Goal: Task Accomplishment & Management: Manage account settings

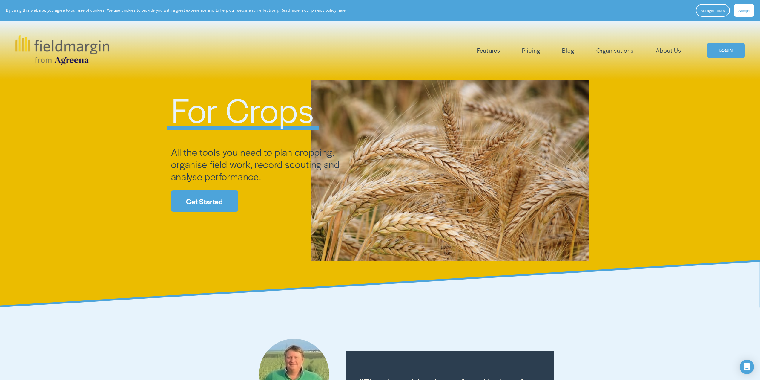
click at [196, 200] on link "Get Started" at bounding box center [204, 200] width 67 height 21
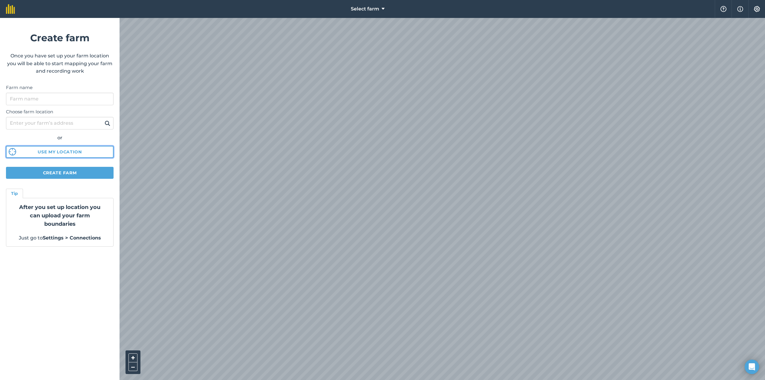
click at [87, 149] on button "Use my location" at bounding box center [60, 152] width 108 height 12
click at [79, 170] on button "Create farm" at bounding box center [60, 173] width 108 height 12
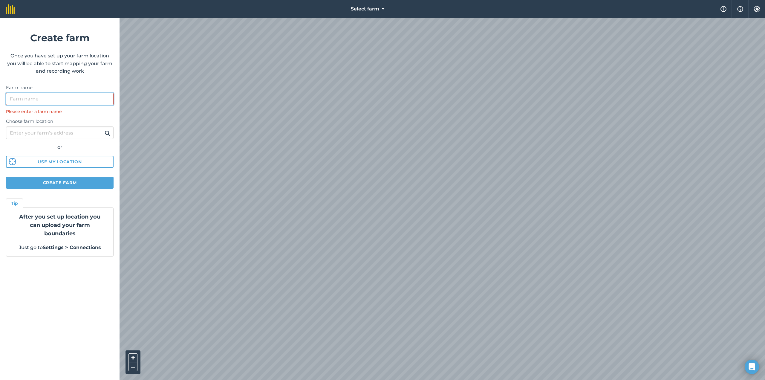
click at [64, 102] on input "Farm name" at bounding box center [60, 99] width 108 height 13
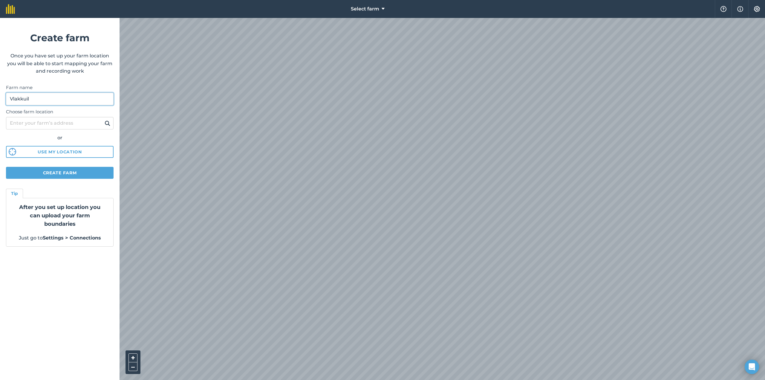
type input "Vlakkuil"
click at [65, 173] on button "Create farm" at bounding box center [60, 173] width 108 height 12
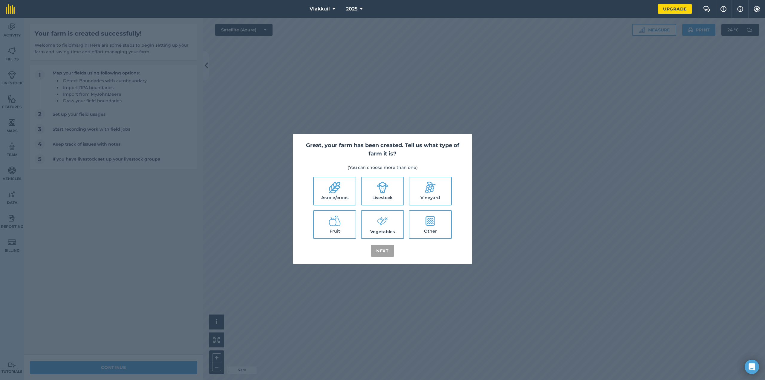
click at [347, 194] on label "Arable/crops" at bounding box center [335, 190] width 42 height 27
checkbox input "true"
click at [386, 254] on button "Next" at bounding box center [382, 251] width 23 height 12
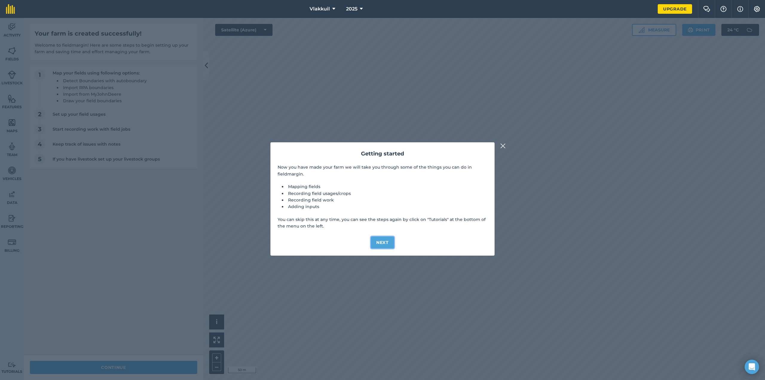
click at [387, 242] on button "Next" at bounding box center [382, 242] width 23 height 12
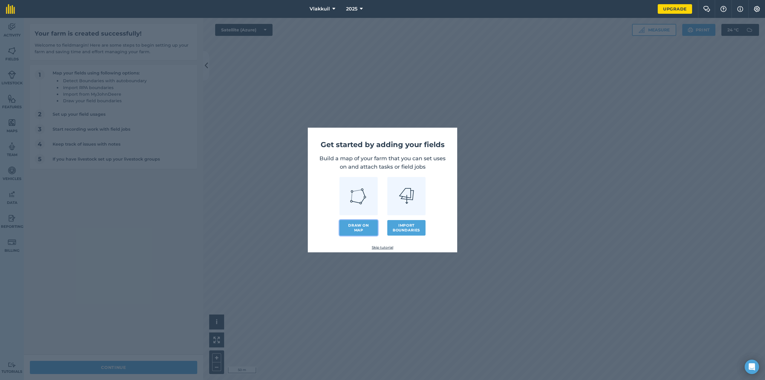
click at [369, 226] on link "Draw on map" at bounding box center [358, 228] width 38 height 16
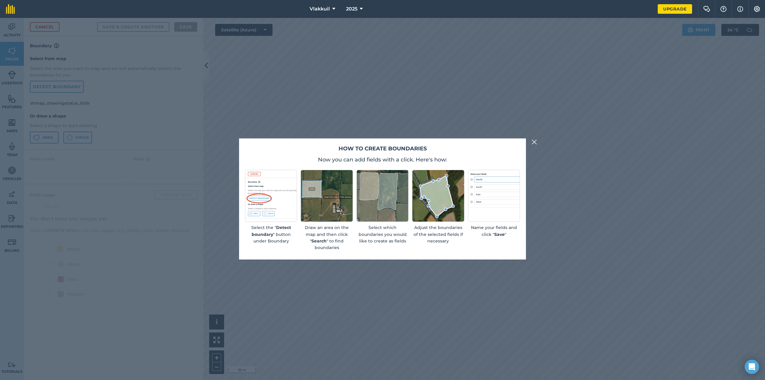
click at [534, 140] on img at bounding box center [533, 141] width 5 height 7
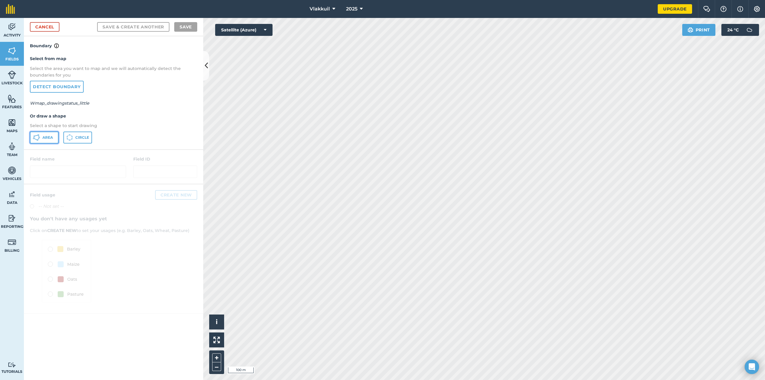
click at [53, 137] on span "Area" at bounding box center [47, 137] width 10 height 5
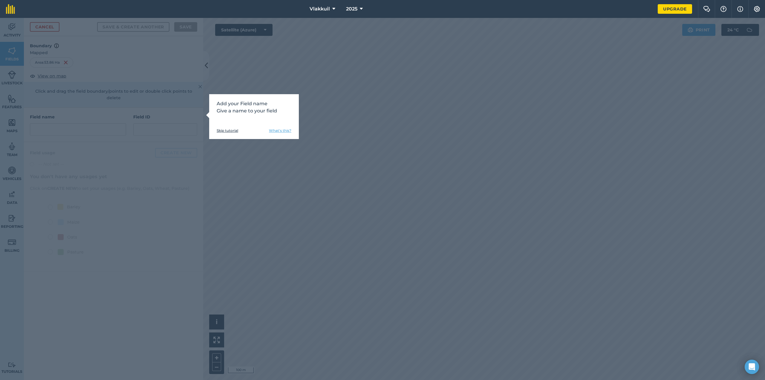
click at [226, 129] on link "Skip tutorial" at bounding box center [228, 130] width 22 height 5
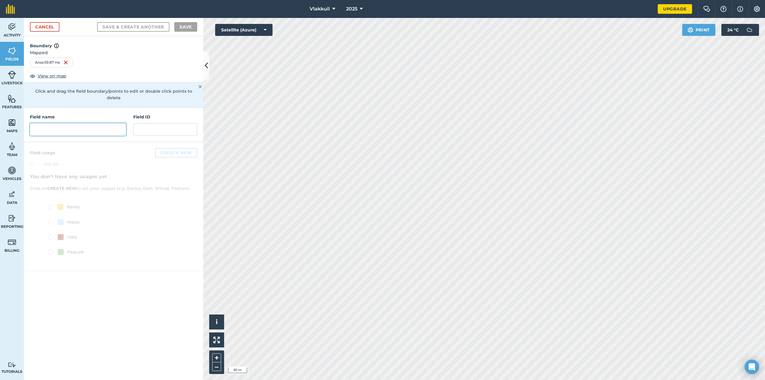
click at [82, 126] on input "text" at bounding box center [78, 129] width 96 height 13
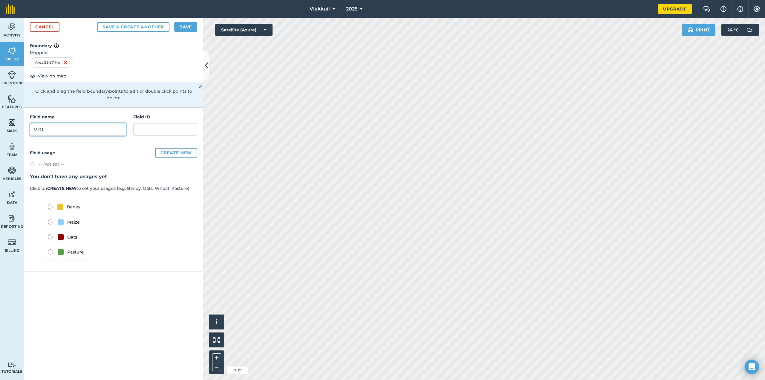
type input "V 01"
click at [140, 123] on input "text" at bounding box center [165, 129] width 64 height 13
click at [34, 162] on label at bounding box center [34, 165] width 8 height 6
radio input "true"
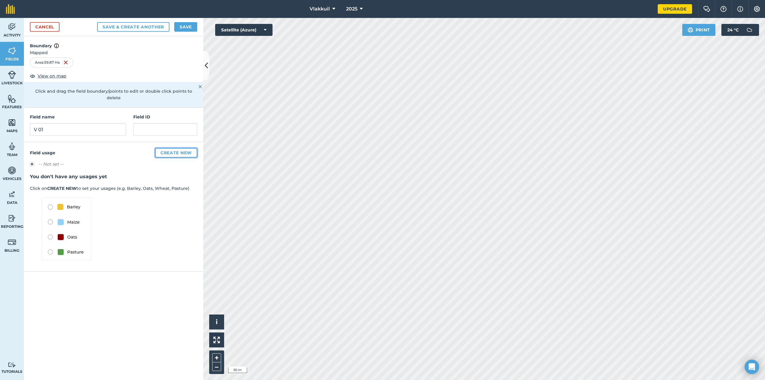
click at [182, 148] on button "Create new" at bounding box center [176, 153] width 42 height 10
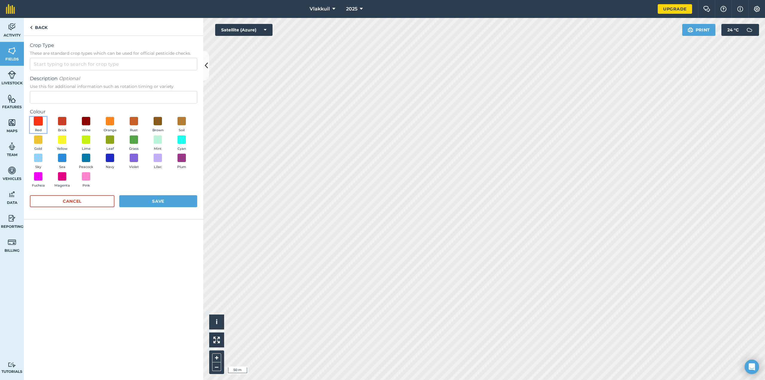
click at [41, 120] on span at bounding box center [38, 121] width 9 height 9
click at [161, 201] on button "Save" at bounding box center [158, 201] width 78 height 12
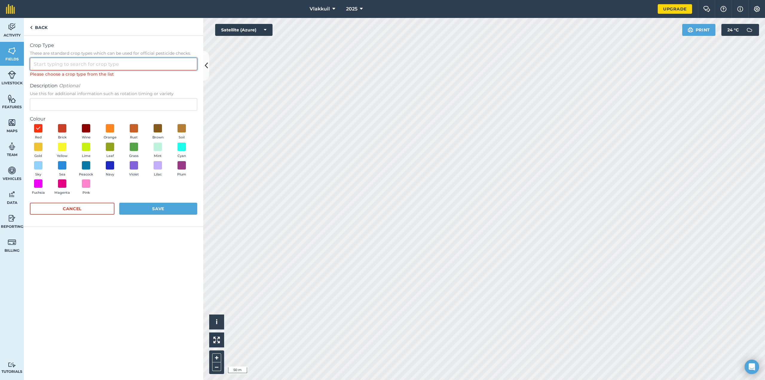
click at [88, 65] on input "Crop Type These are standard crop types which can be used for official pesticid…" at bounding box center [113, 64] width 167 height 13
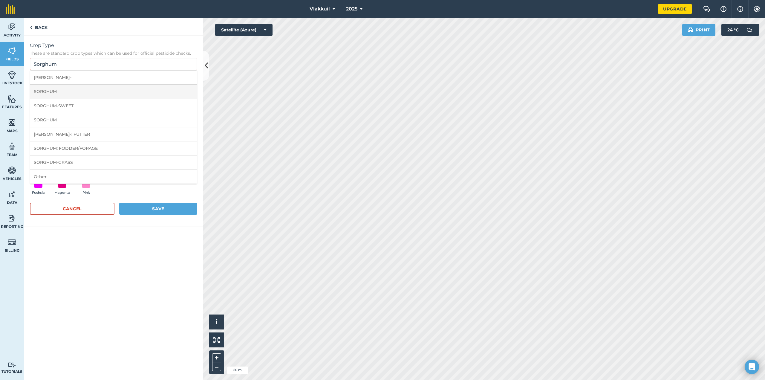
click at [73, 93] on li "SORGHUM" at bounding box center [113, 92] width 167 height 14
type input "SORGHUM"
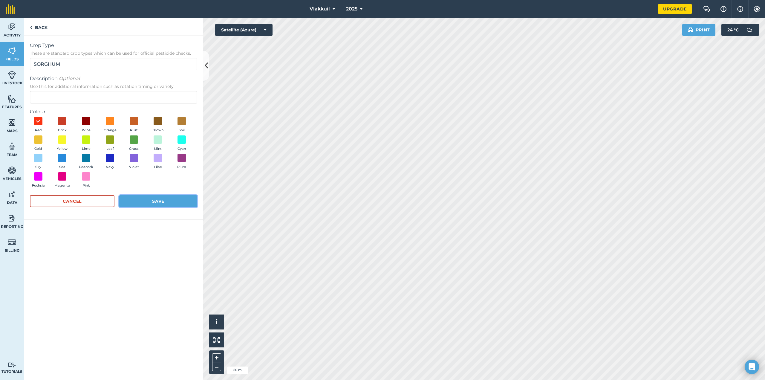
click at [143, 198] on button "Save" at bounding box center [158, 201] width 78 height 12
radio input "false"
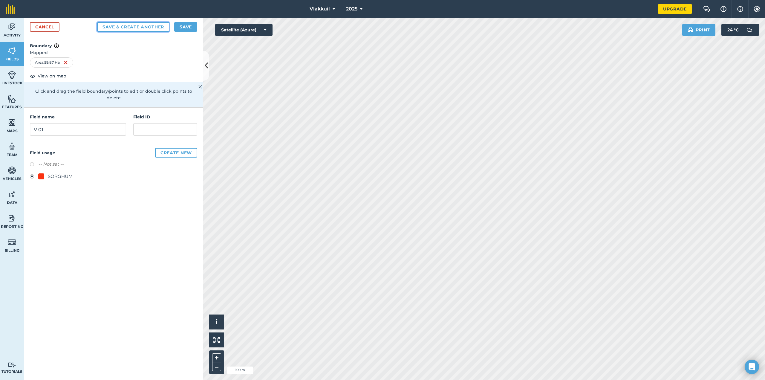
click at [154, 26] on button "Save & Create Another" at bounding box center [133, 27] width 72 height 10
radio input "false"
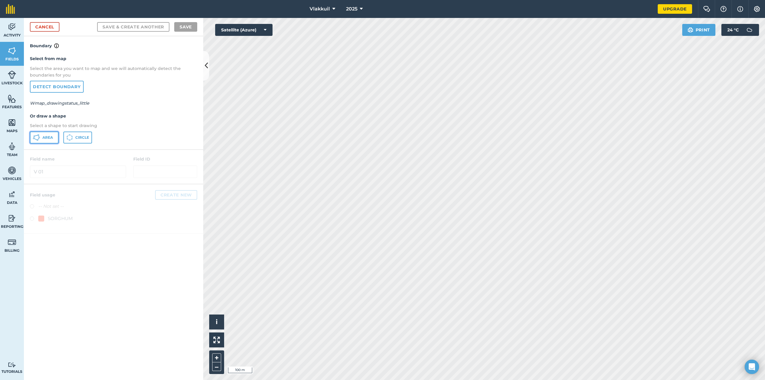
click at [48, 138] on span "Area" at bounding box center [47, 137] width 10 height 5
click at [48, 25] on link "Cancel" at bounding box center [45, 27] width 30 height 10
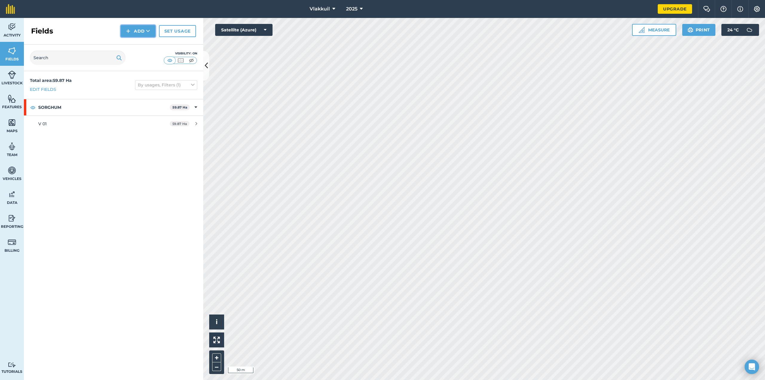
click at [139, 32] on button "Add" at bounding box center [138, 31] width 35 height 12
click at [137, 43] on link "Draw" at bounding box center [138, 44] width 33 height 13
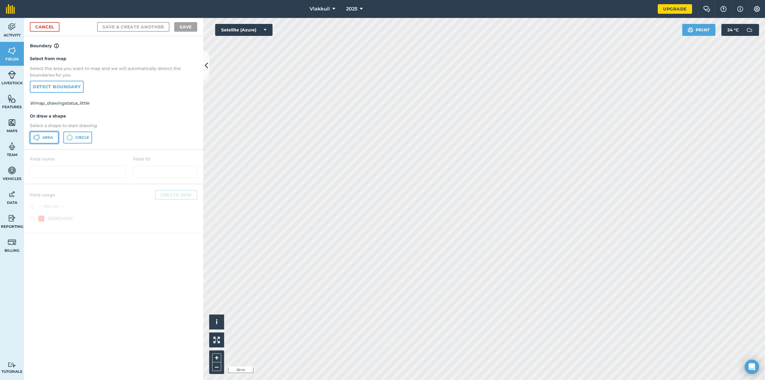
click at [43, 137] on span "Area" at bounding box center [47, 137] width 10 height 5
click at [582, 0] on html "Vlakkuil 2025 Upgrade Farm Chat Help Info Settings Map printing is not availabl…" at bounding box center [382, 190] width 765 height 380
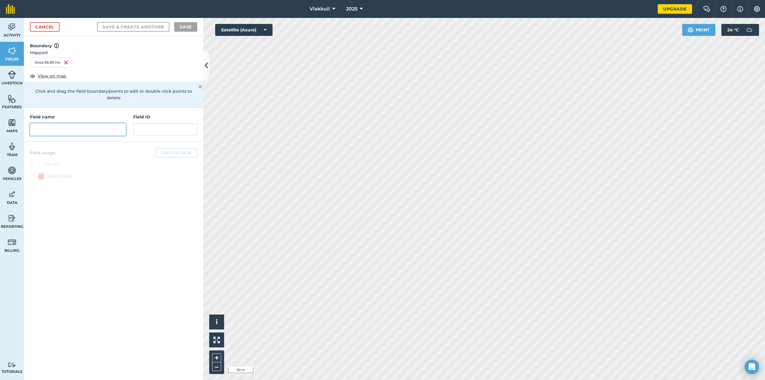
click at [42, 123] on input "text" at bounding box center [78, 129] width 96 height 13
type input "V 02"
click at [32, 174] on label at bounding box center [34, 177] width 8 height 6
click at [171, 148] on button "Create new" at bounding box center [176, 153] width 42 height 10
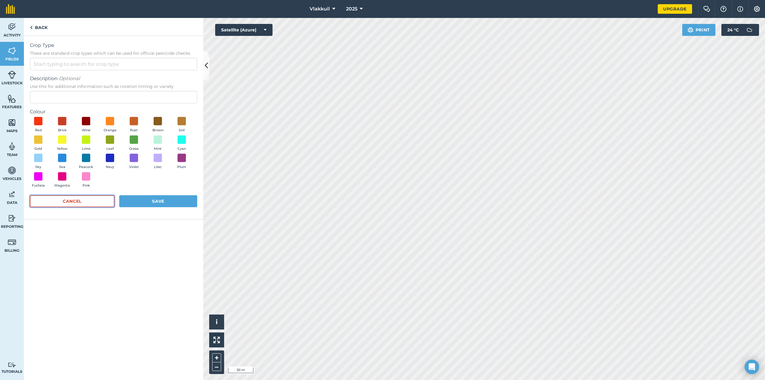
click at [88, 203] on button "Cancel" at bounding box center [72, 201] width 85 height 12
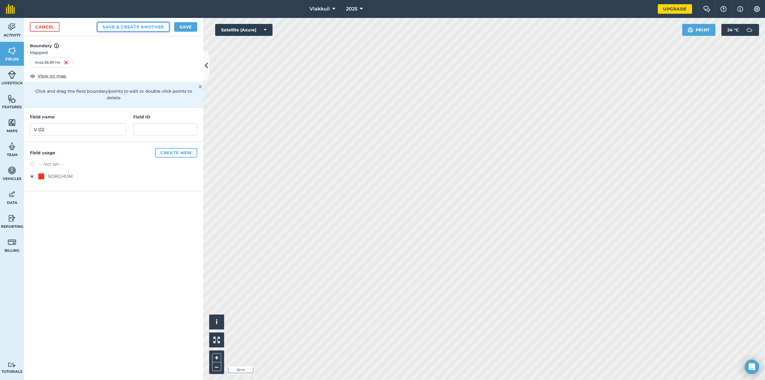
click at [148, 25] on button "Save & Create Another" at bounding box center [133, 27] width 72 height 10
radio input "false"
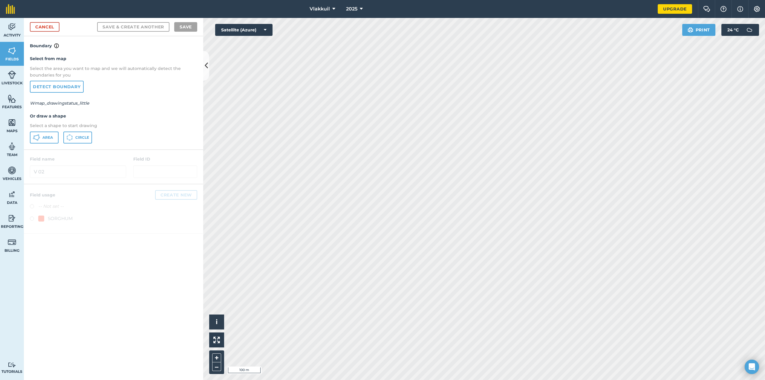
click at [492, 379] on html "Vlakkuil 2025 Upgrade Farm Chat Help Info Settings Map printing is not availabl…" at bounding box center [382, 190] width 765 height 380
click at [50, 138] on span "Area" at bounding box center [47, 137] width 10 height 5
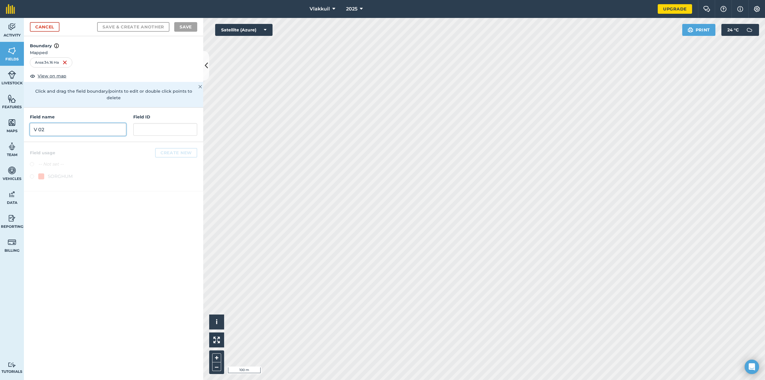
click at [55, 123] on input "V 02" at bounding box center [78, 129] width 96 height 13
type input "v"
type input "V 05"
click at [32, 174] on label at bounding box center [34, 177] width 8 height 6
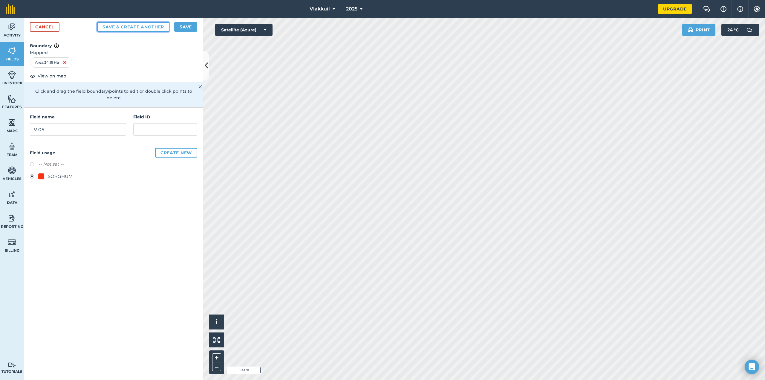
click at [145, 26] on button "Save & Create Another" at bounding box center [133, 27] width 72 height 10
radio input "false"
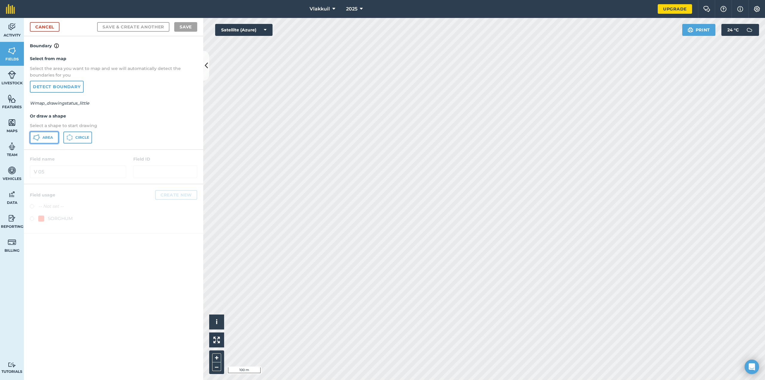
drag, startPoint x: 47, startPoint y: 136, endPoint x: 97, endPoint y: 159, distance: 55.2
click at [47, 136] on span "Area" at bounding box center [47, 137] width 10 height 5
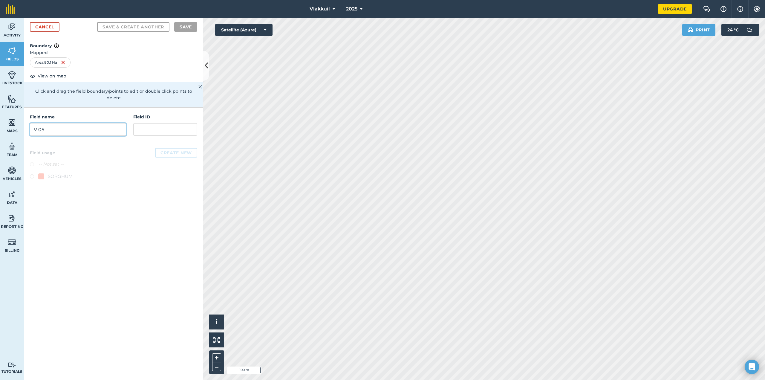
click at [64, 126] on input "V 05" at bounding box center [78, 129] width 96 height 13
type input "V 06"
click at [28, 171] on div "Field usage Create new -- Not set -- SORGHUM" at bounding box center [113, 166] width 179 height 49
click at [31, 174] on label at bounding box center [34, 177] width 8 height 6
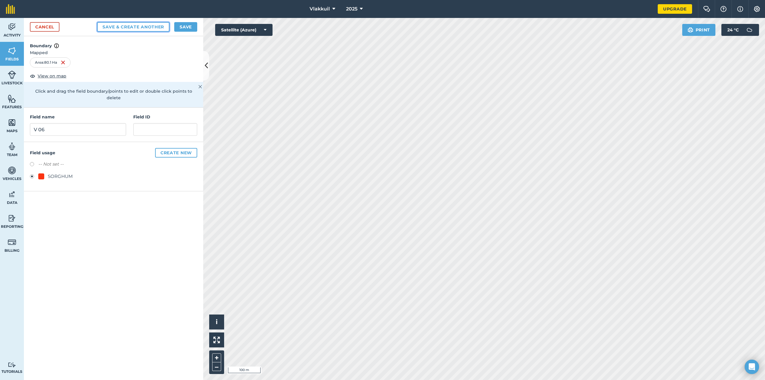
click at [124, 25] on button "Save & Create Another" at bounding box center [133, 27] width 72 height 10
radio input "false"
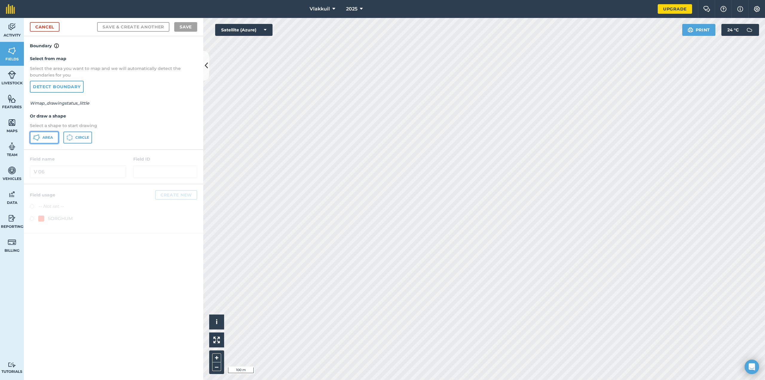
click at [46, 138] on span "Area" at bounding box center [47, 137] width 10 height 5
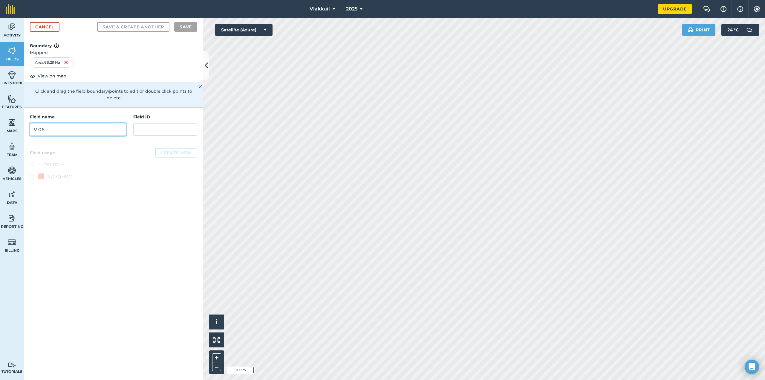
click at [82, 123] on input "V 06" at bounding box center [78, 129] width 96 height 13
type input "V 07"
click at [33, 174] on label at bounding box center [34, 177] width 8 height 6
radio input "true"
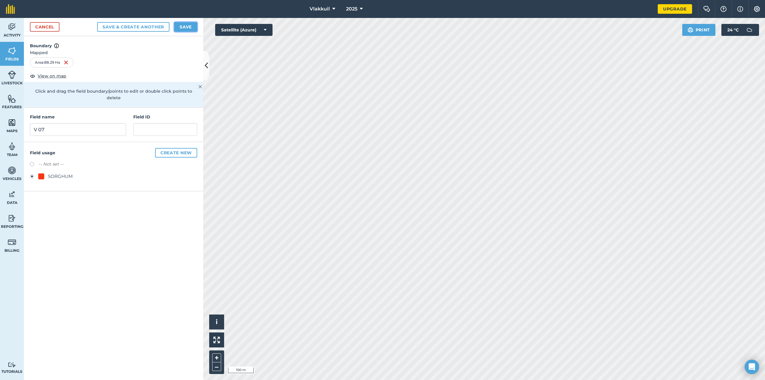
click at [187, 27] on button "Save" at bounding box center [185, 27] width 23 height 10
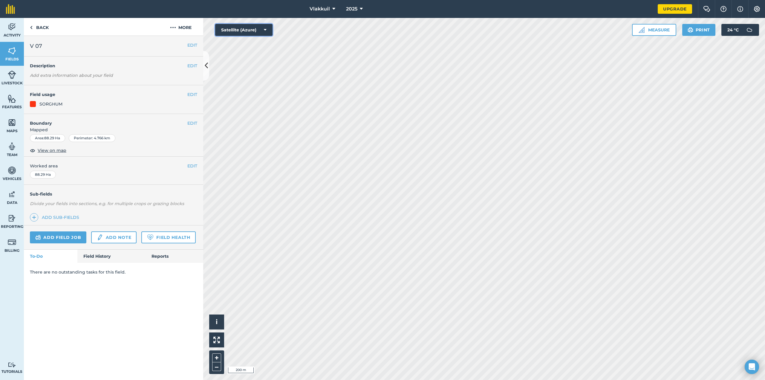
click at [239, 34] on button "Satellite (Azure)" at bounding box center [243, 30] width 57 height 12
click at [253, 53] on button "Satellite (Mapbox)" at bounding box center [243, 54] width 57 height 12
click at [240, 30] on button "Satellite (Mapbox)" at bounding box center [243, 30] width 57 height 12
click at [246, 65] on button "Road map (Azure)" at bounding box center [243, 66] width 57 height 12
click at [227, 28] on button "Road map (Azure)" at bounding box center [243, 30] width 57 height 12
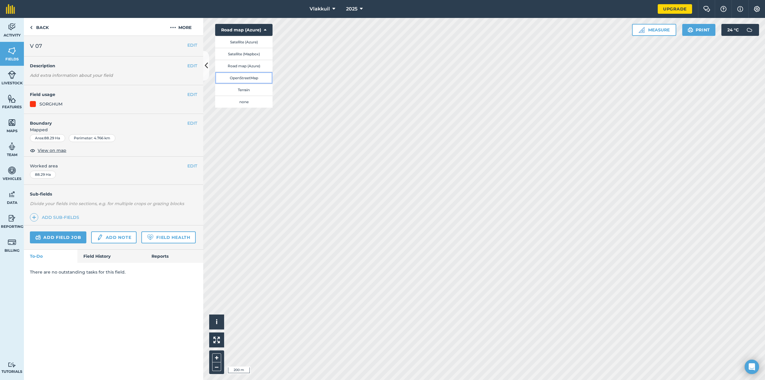
click at [245, 78] on button "OpenStreetMap" at bounding box center [243, 78] width 57 height 12
click at [250, 25] on button "OpenStreetMap" at bounding box center [243, 30] width 57 height 12
click at [246, 90] on button "Terrain" at bounding box center [243, 90] width 57 height 12
click at [241, 31] on button "Terrain" at bounding box center [243, 30] width 57 height 12
click at [246, 39] on button "Satellite (Azure)" at bounding box center [243, 42] width 57 height 12
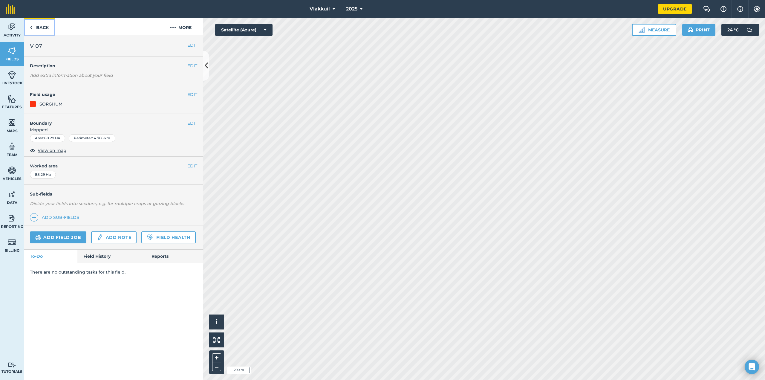
click at [37, 24] on link "Back" at bounding box center [39, 27] width 31 height 18
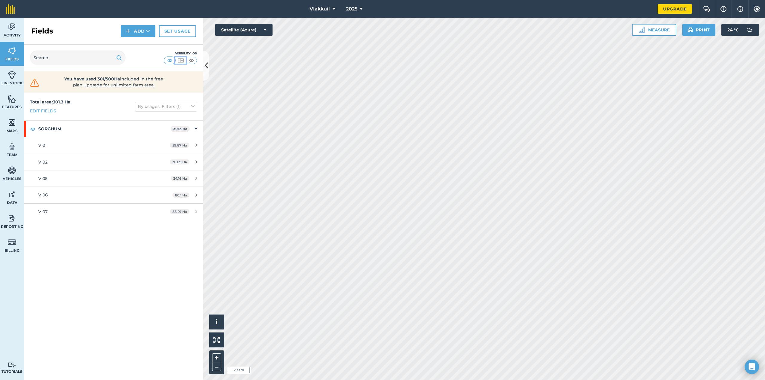
click at [180, 60] on img at bounding box center [180, 60] width 7 height 6
click at [192, 61] on img at bounding box center [191, 60] width 7 height 6
click at [179, 61] on img at bounding box center [180, 60] width 7 height 6
click at [172, 60] on img at bounding box center [169, 60] width 7 height 6
click at [701, 28] on button "Print" at bounding box center [698, 30] width 33 height 12
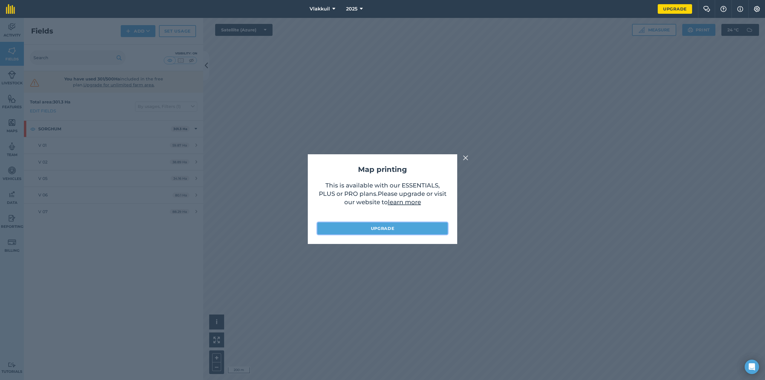
click at [401, 226] on link "Upgrade" at bounding box center [382, 228] width 130 height 12
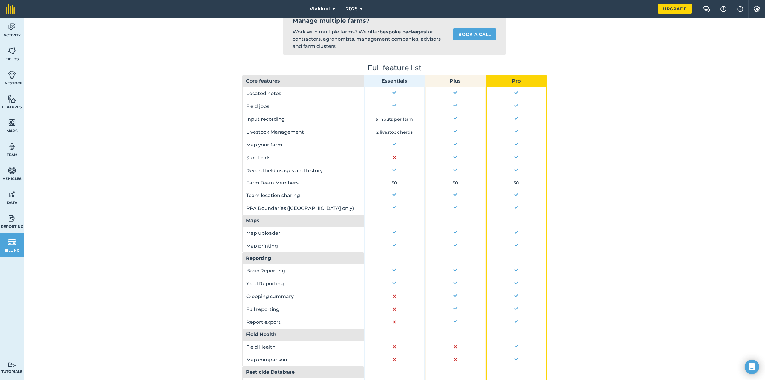
scroll to position [285, 0]
